Goal: Task Accomplishment & Management: Manage account settings

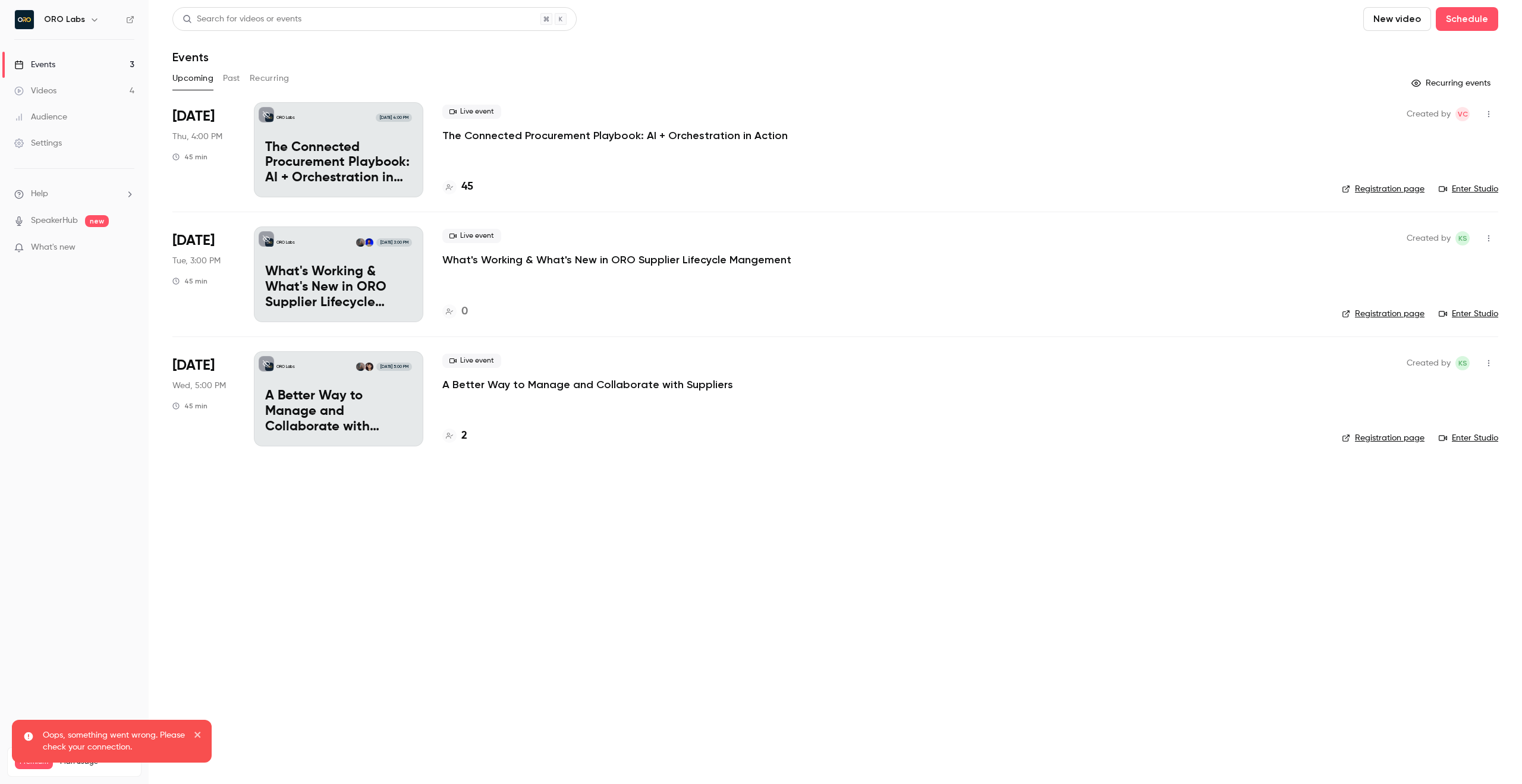
click at [466, 183] on h4 "45" at bounding box center [467, 187] width 12 height 16
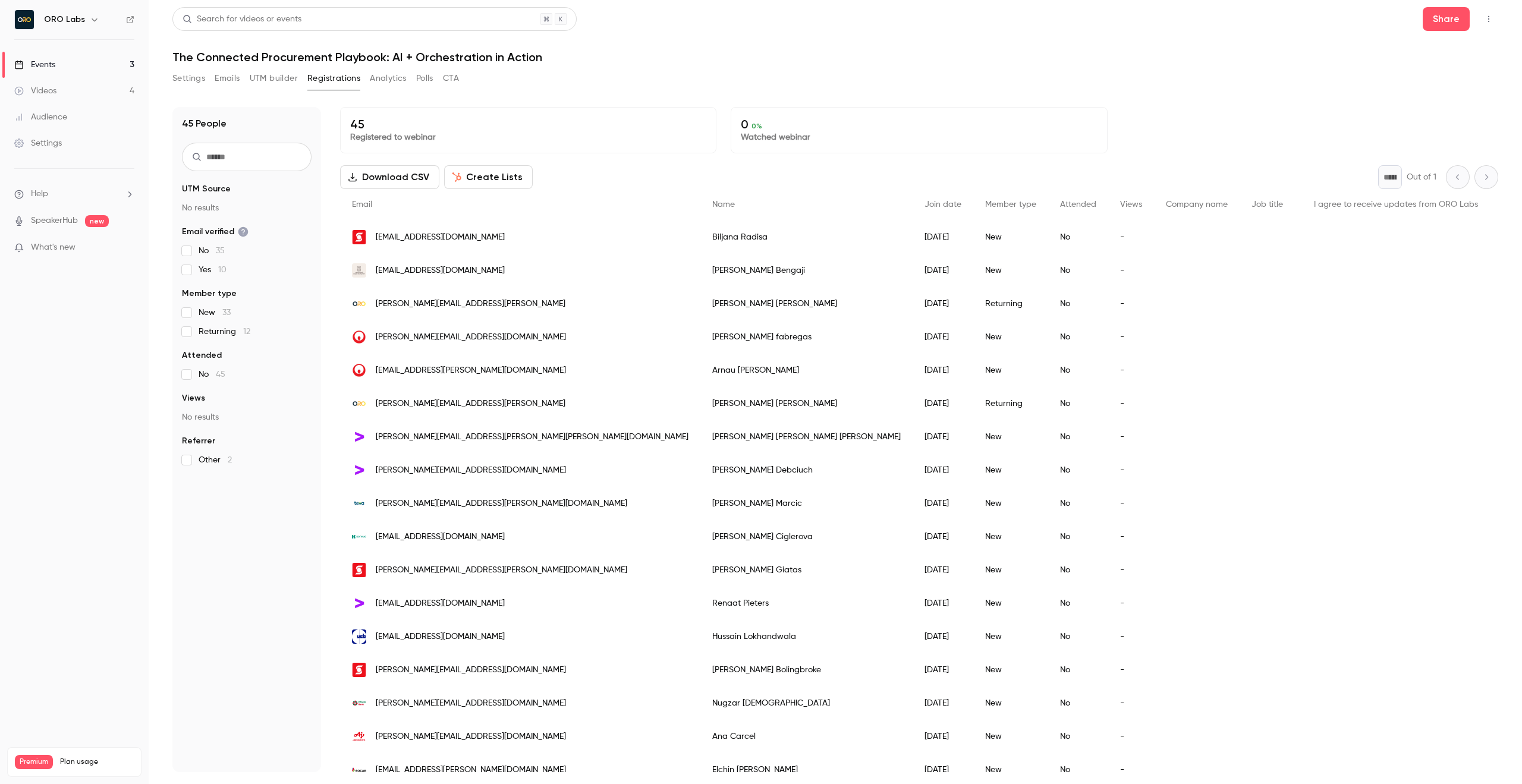
click at [182, 77] on button "Settings" at bounding box center [189, 78] width 33 height 19
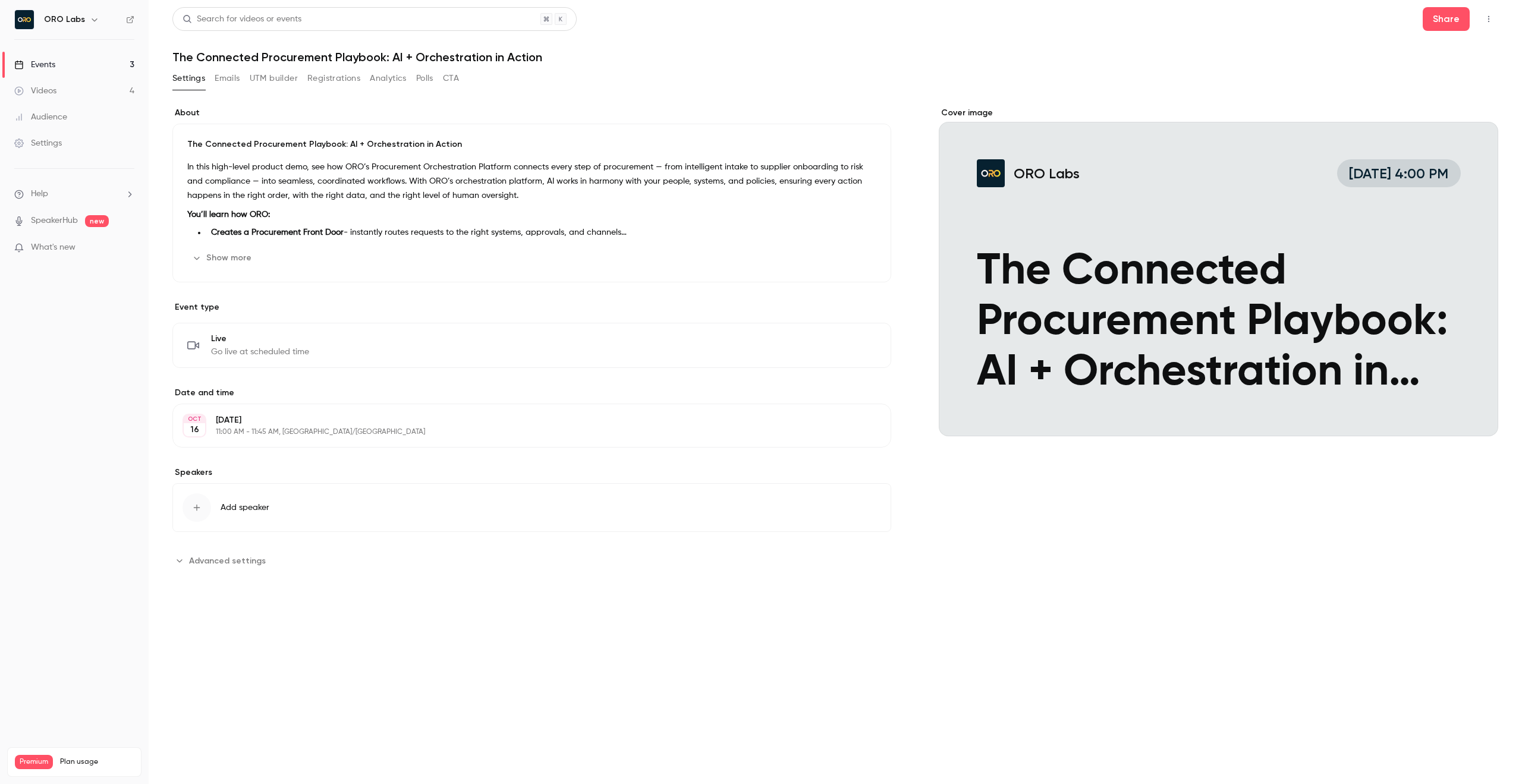
click at [216, 77] on button "Emails" at bounding box center [227, 78] width 25 height 19
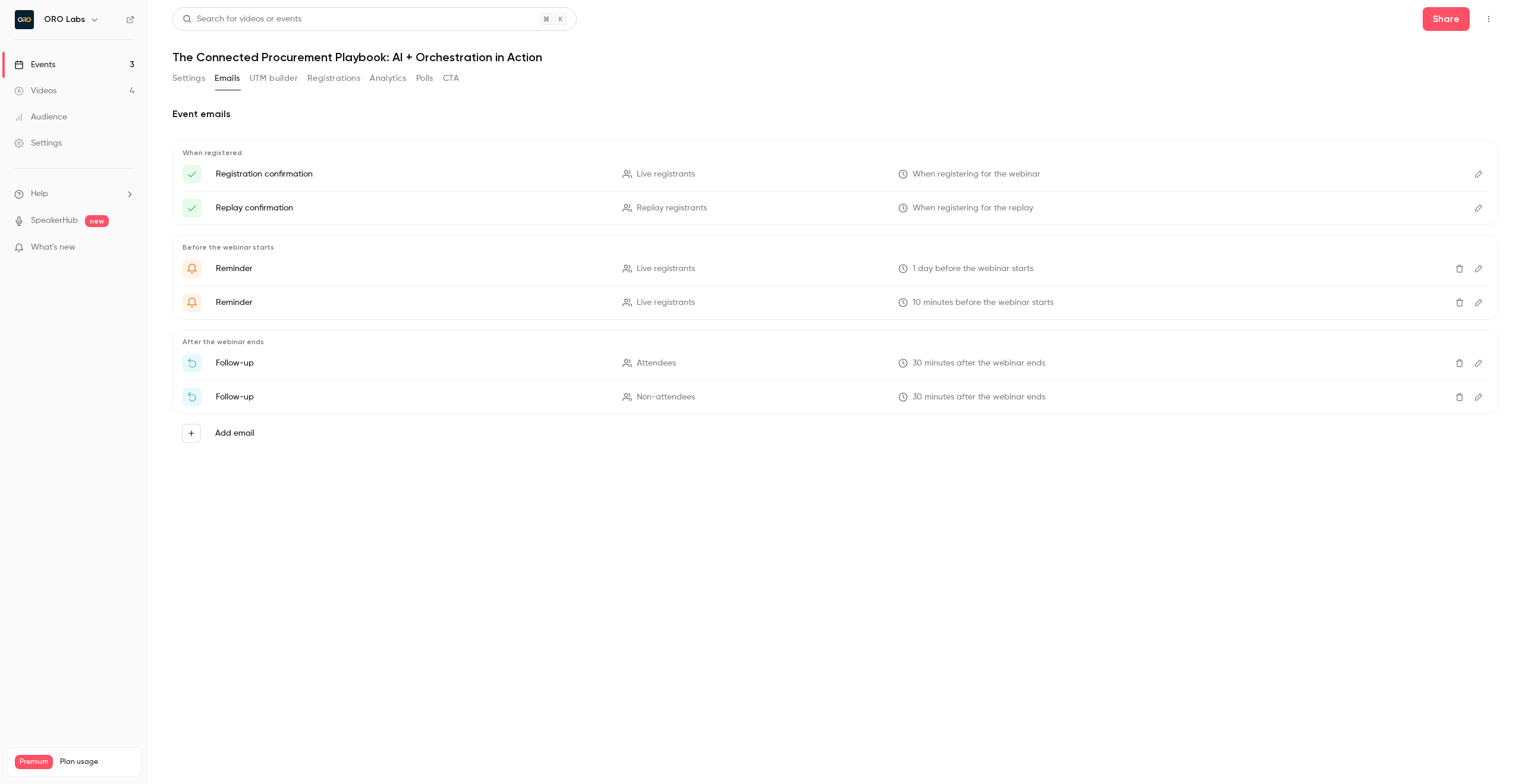
click at [260, 76] on button "UTM builder" at bounding box center [273, 78] width 48 height 19
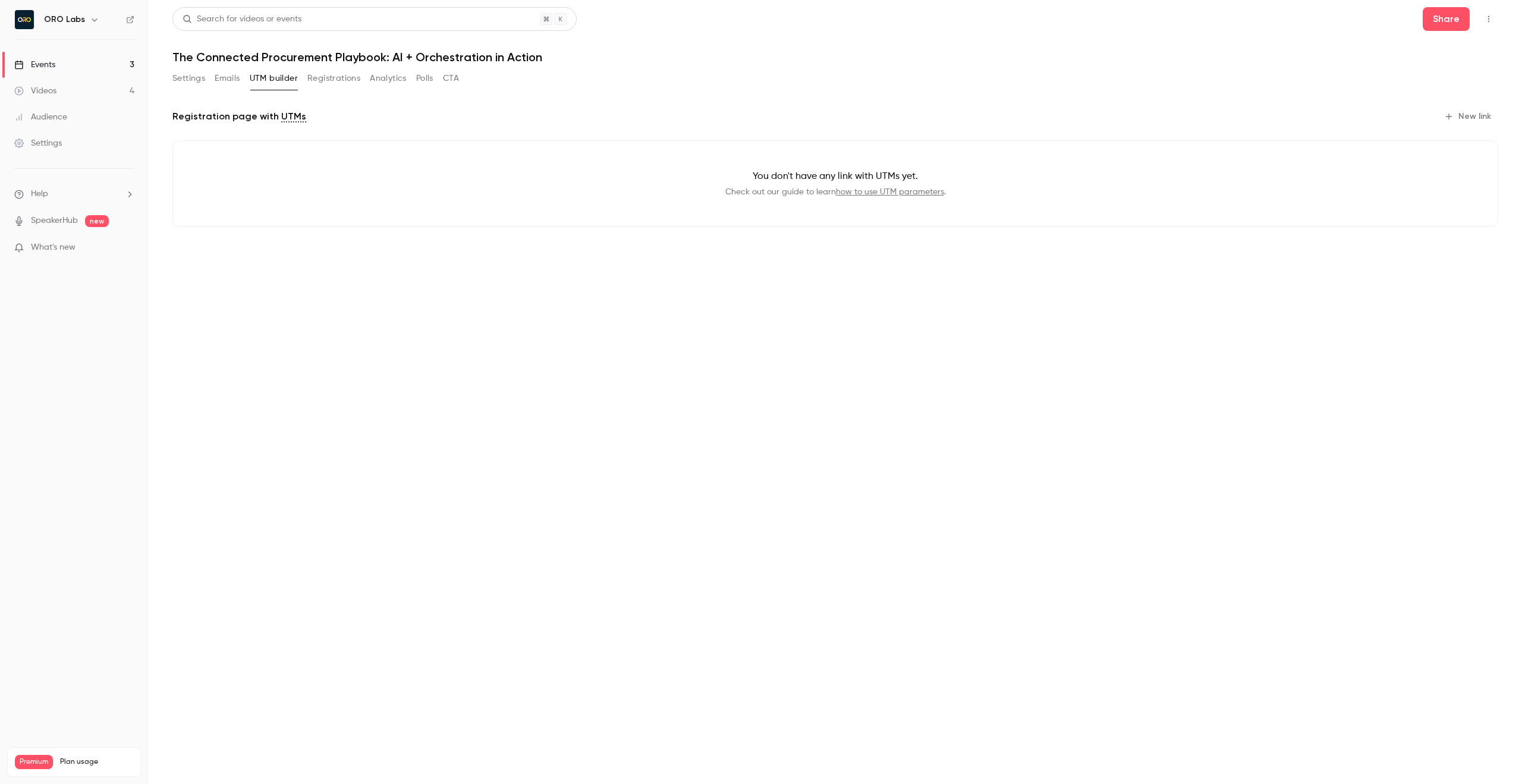
click at [228, 78] on button "Emails" at bounding box center [227, 78] width 25 height 19
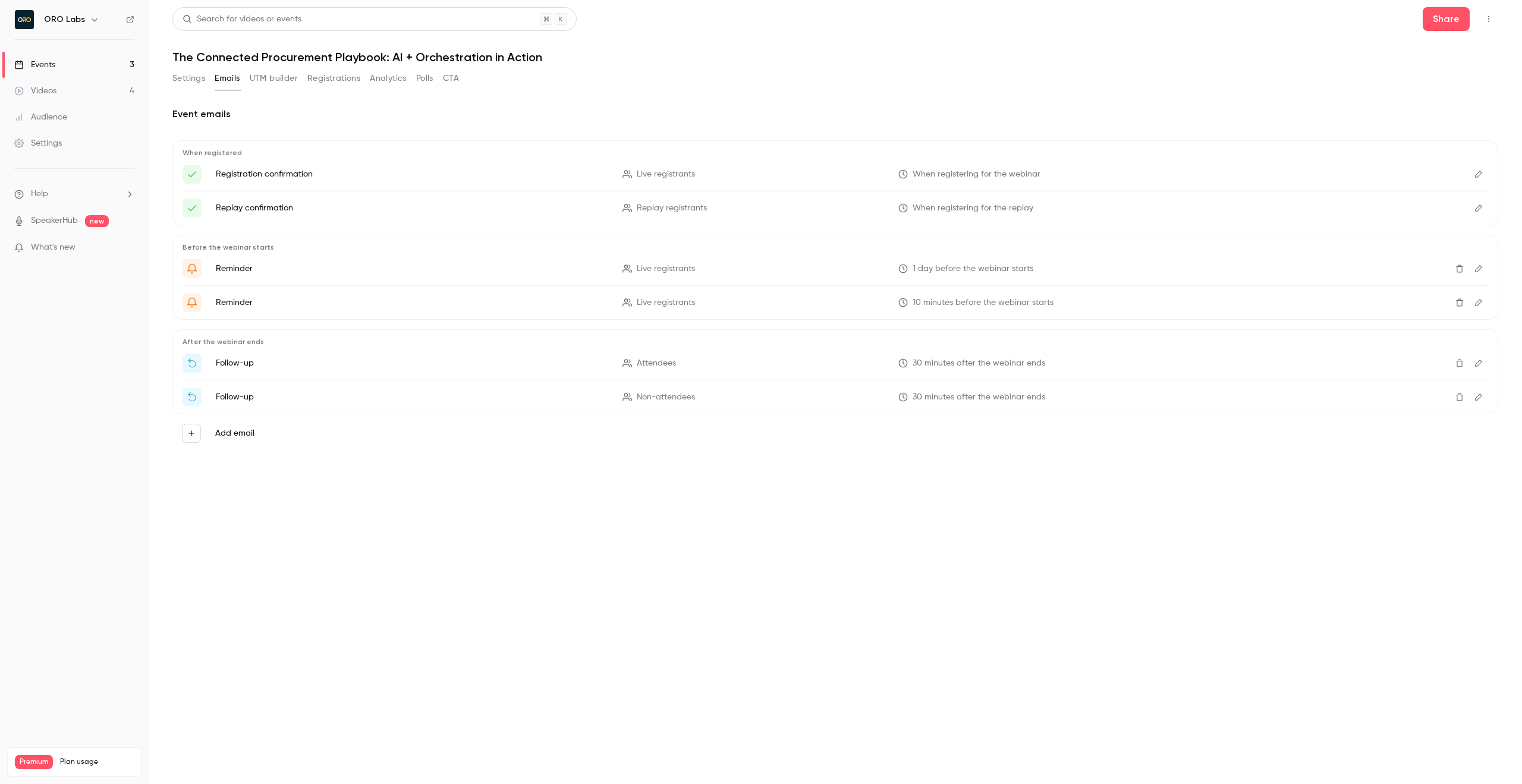
click at [419, 79] on button "Polls" at bounding box center [424, 78] width 17 height 19
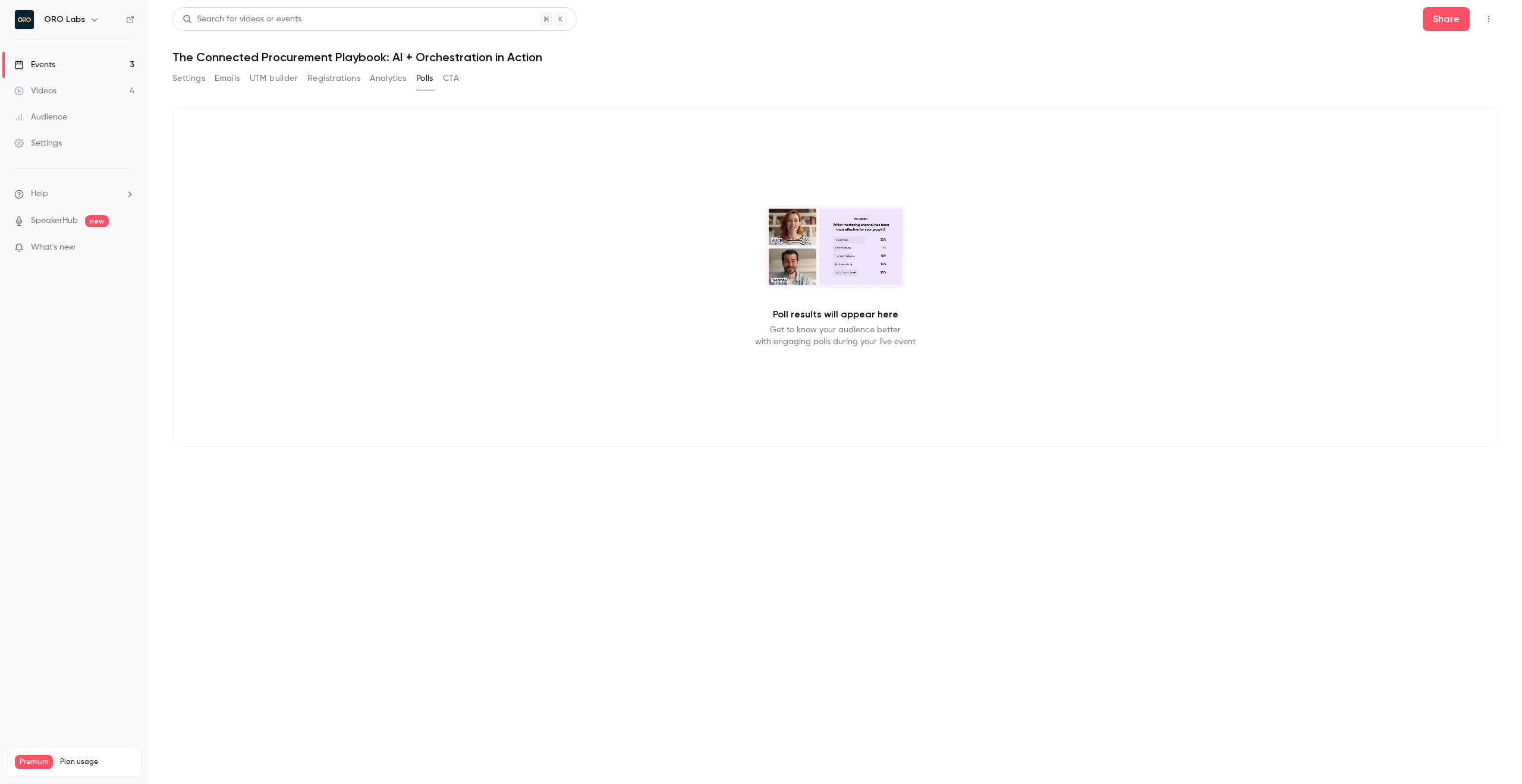
click at [384, 79] on button "Analytics" at bounding box center [389, 78] width 37 height 19
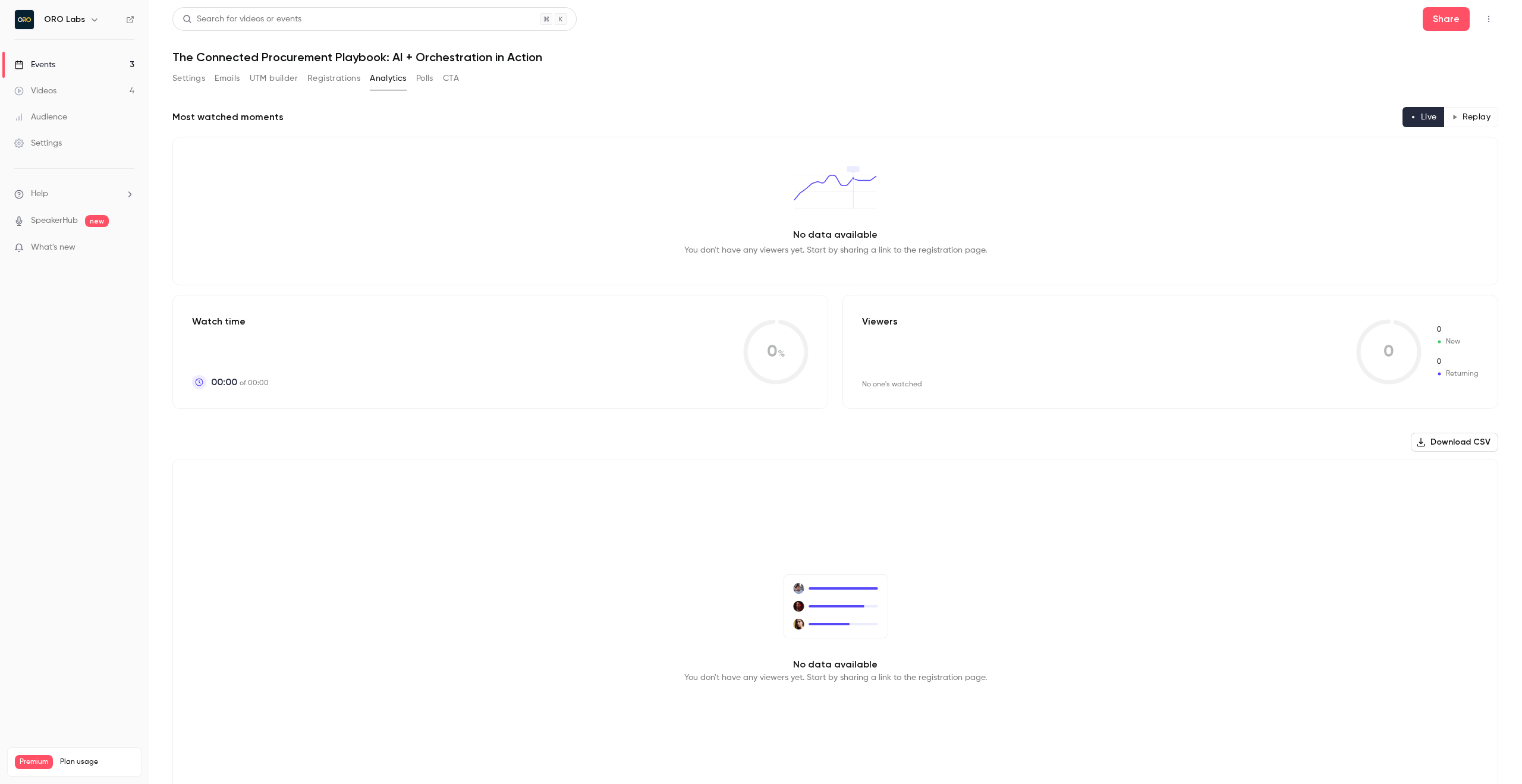
click at [338, 80] on button "Registrations" at bounding box center [333, 78] width 53 height 19
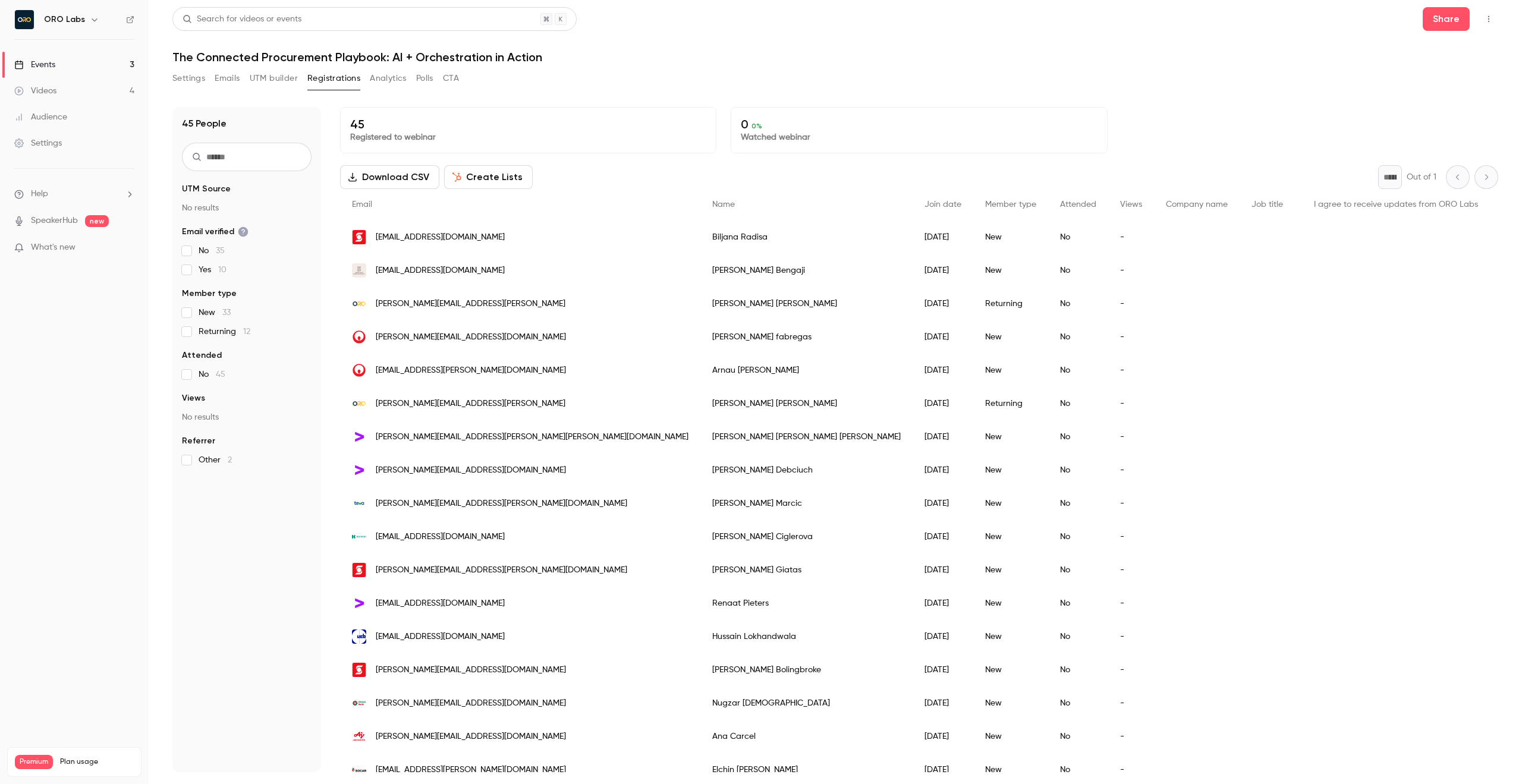
click at [1484, 25] on button "button" at bounding box center [1488, 19] width 19 height 19
click at [1017, 46] on div at bounding box center [761, 392] width 1522 height 784
